Goal: Information Seeking & Learning: Check status

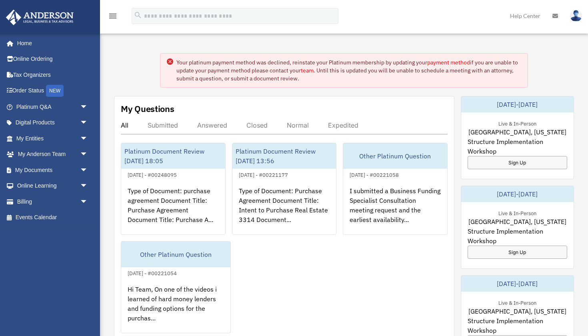
click at [447, 63] on link "payment method" at bounding box center [448, 62] width 43 height 7
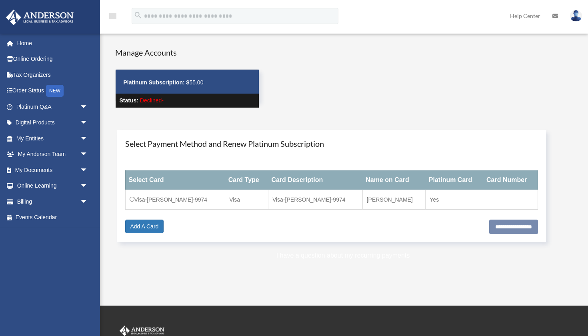
click at [359, 255] on link "I have a question about my recurring payments" at bounding box center [343, 255] width 134 height 7
click at [357, 256] on link "I have a question about my recurring payments" at bounding box center [343, 255] width 134 height 7
click at [84, 201] on span "arrow_drop_down" at bounding box center [88, 201] width 16 height 16
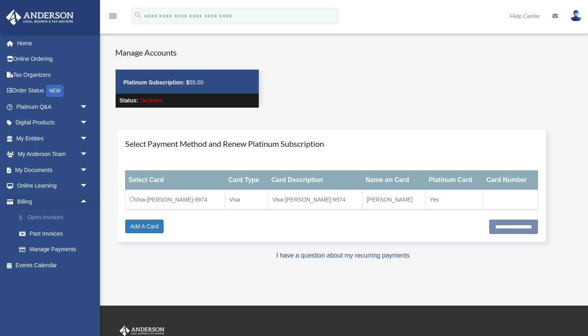
click at [60, 213] on link "$ Open Invoices" at bounding box center [55, 217] width 89 height 16
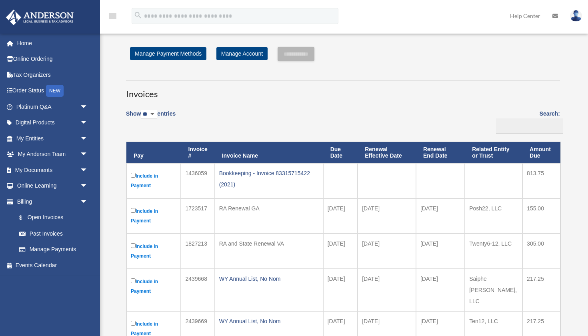
select select "**"
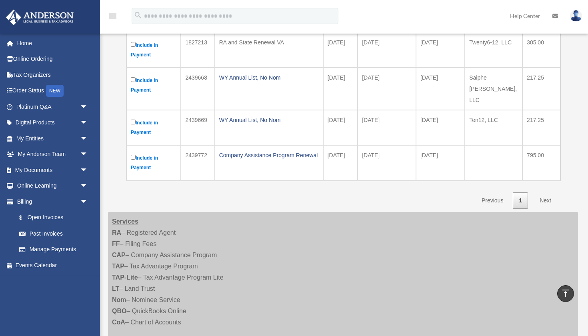
scroll to position [195, 0]
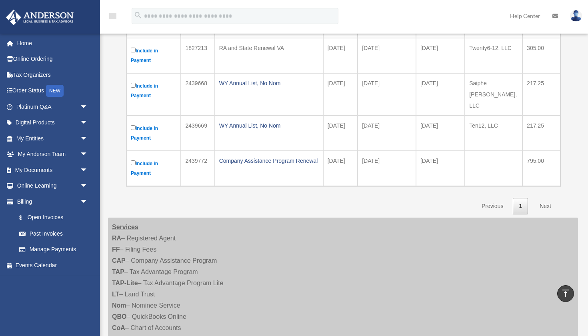
click at [546, 198] on link "Next" at bounding box center [545, 206] width 24 height 16
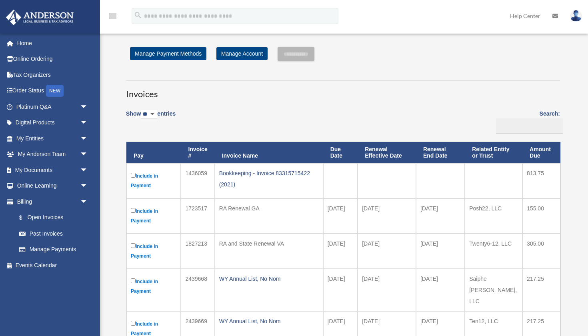
scroll to position [0, 0]
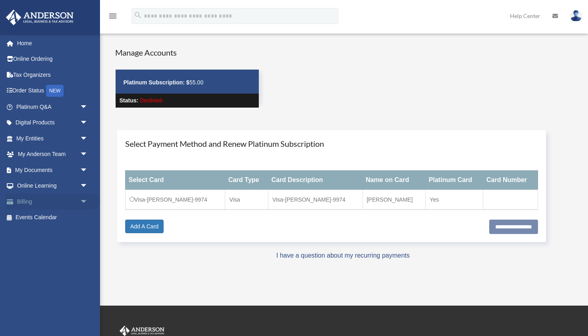
click at [83, 198] on span "arrow_drop_down" at bounding box center [88, 201] width 16 height 16
click at [58, 230] on link "Past Invoices" at bounding box center [55, 233] width 89 height 16
